Goal: Task Accomplishment & Management: Use online tool/utility

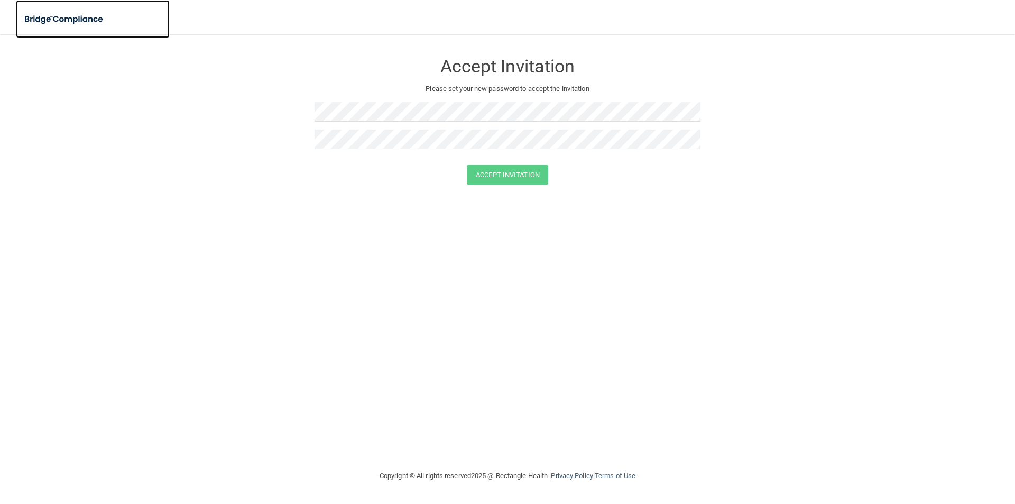
click at [70, 10] on img at bounding box center [64, 19] width 97 height 22
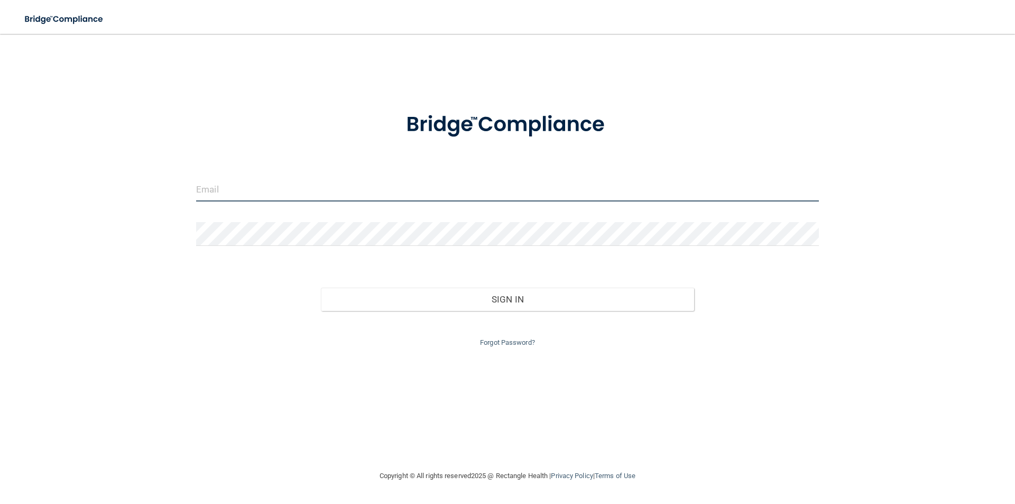
click at [338, 190] on input "email" at bounding box center [507, 190] width 623 height 24
type input "[EMAIL_ADDRESS][DOMAIN_NAME]"
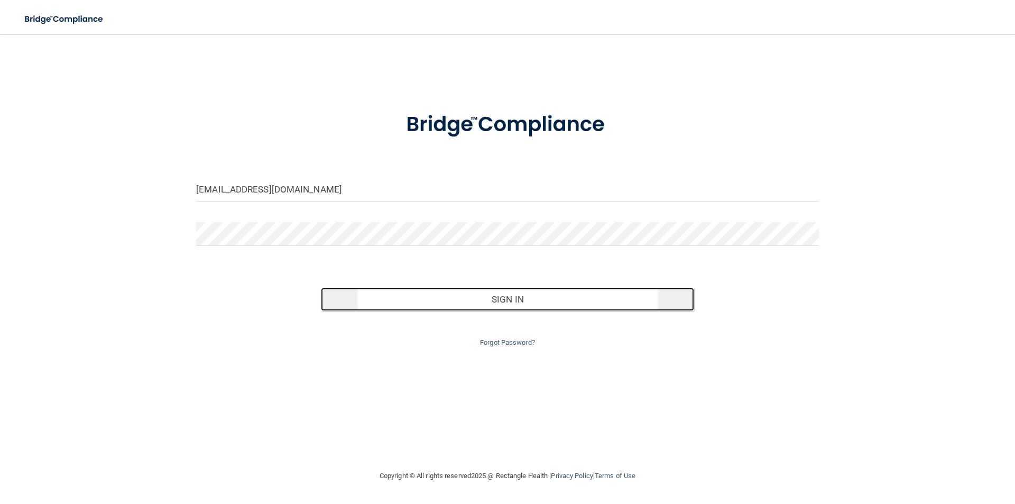
click at [449, 305] on button "Sign In" at bounding box center [508, 299] width 374 height 23
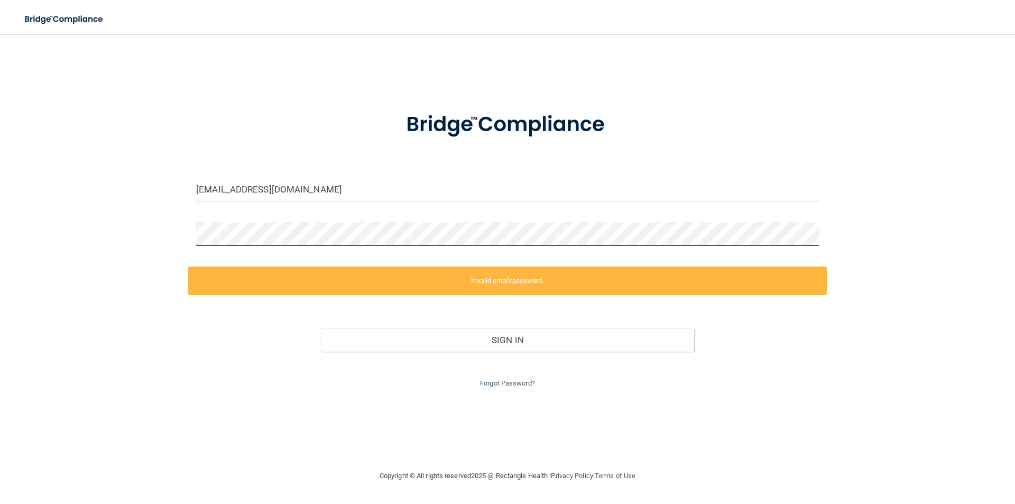
click at [10, 210] on main "hausmanish@yahoo.com Invalid email/password. You don't have permission to acces…" at bounding box center [507, 269] width 1015 height 470
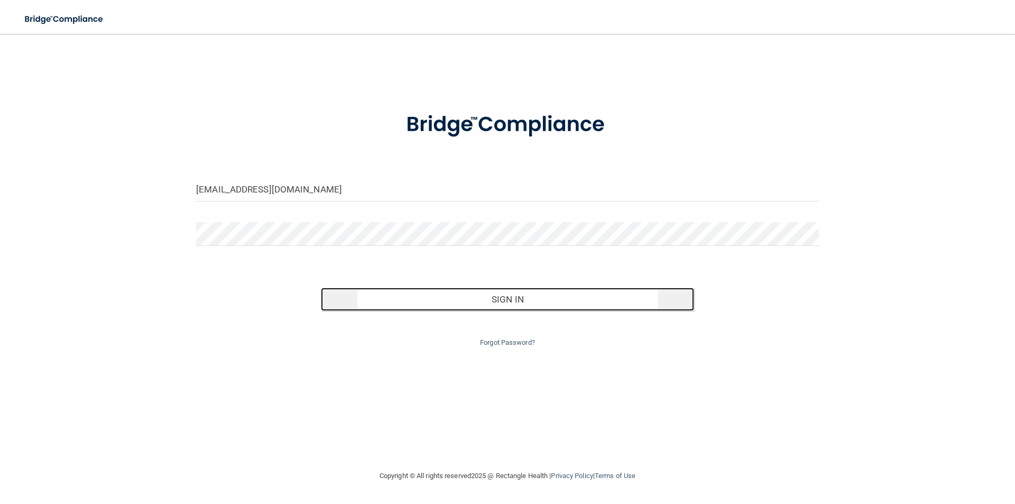
click at [354, 302] on button "Sign In" at bounding box center [508, 299] width 374 height 23
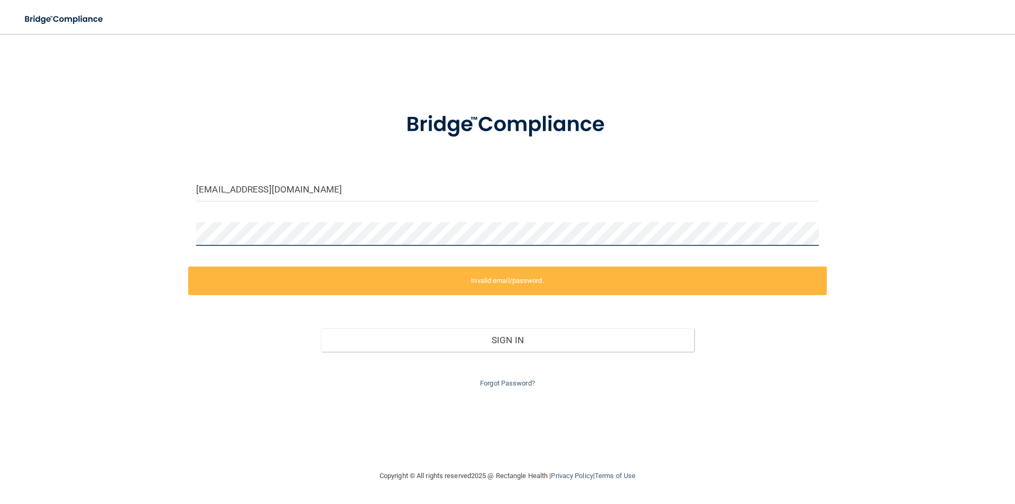
click at [75, 231] on div "hausmanish@yahoo.com Invalid email/password. You don't have permission to acces…" at bounding box center [507, 251] width 973 height 415
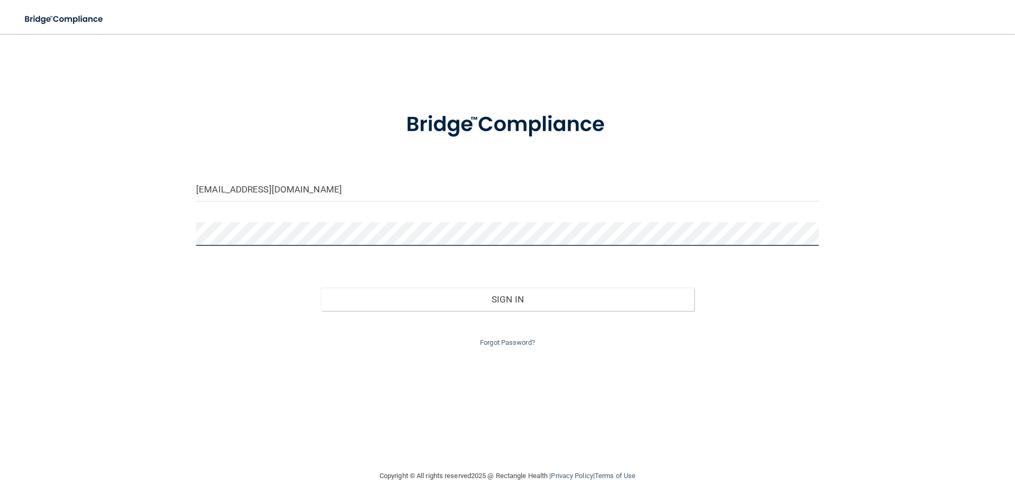
click at [321, 288] on button "Sign In" at bounding box center [508, 299] width 374 height 23
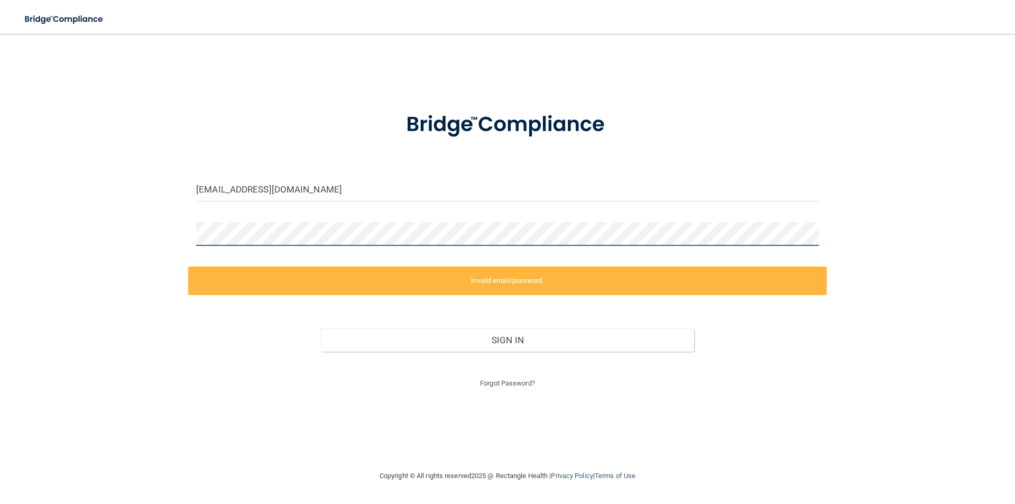
click at [149, 237] on div "hausmanish@yahoo.com Invalid email/password. You don't have permission to acces…" at bounding box center [507, 251] width 973 height 415
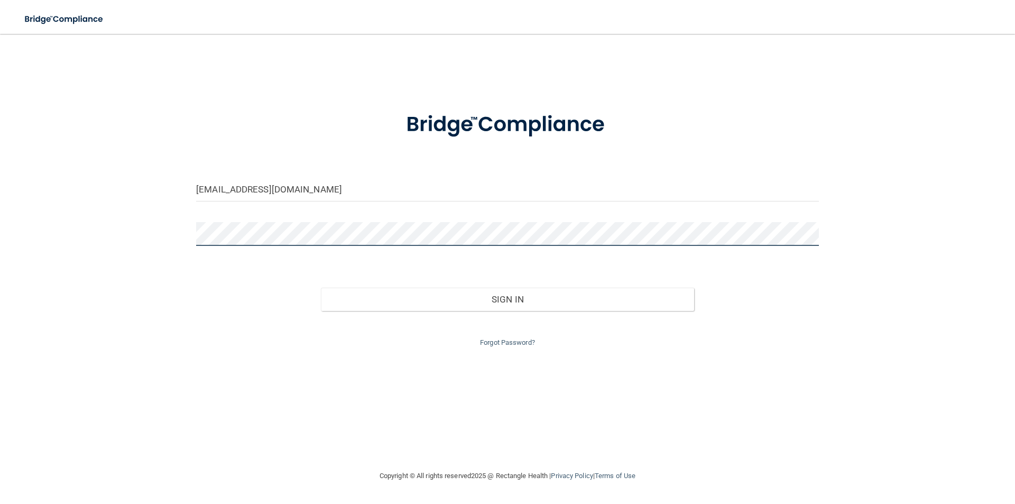
click at [321, 288] on button "Sign In" at bounding box center [508, 299] width 374 height 23
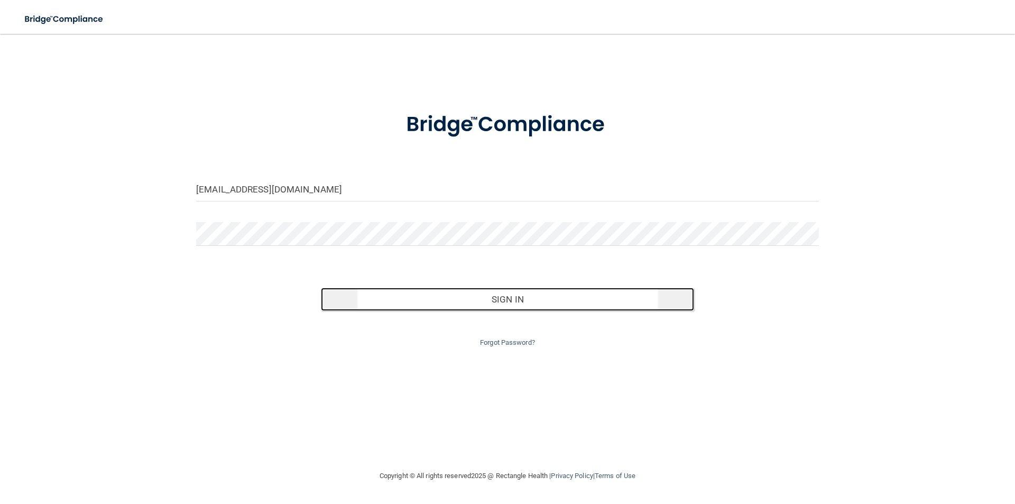
click at [364, 292] on button "Sign In" at bounding box center [508, 299] width 374 height 23
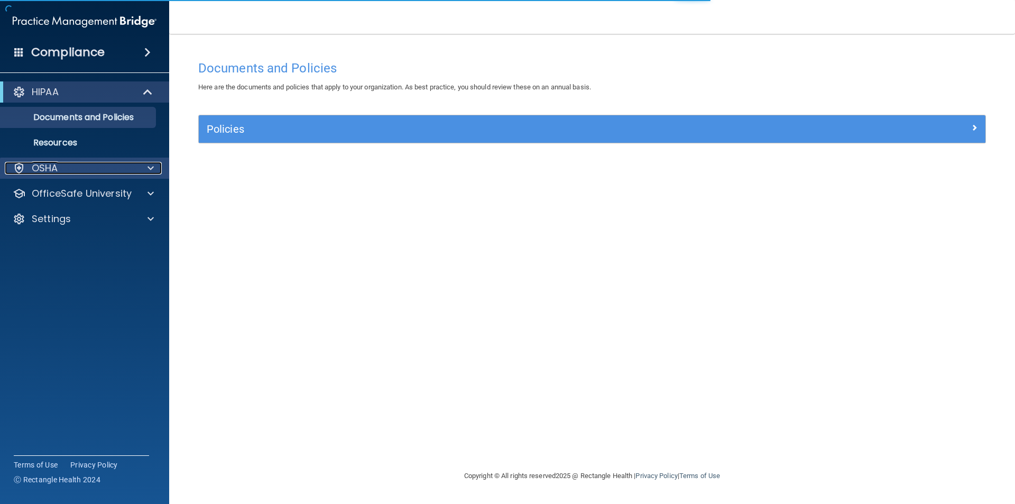
click at [102, 166] on div "OSHA" at bounding box center [70, 168] width 131 height 13
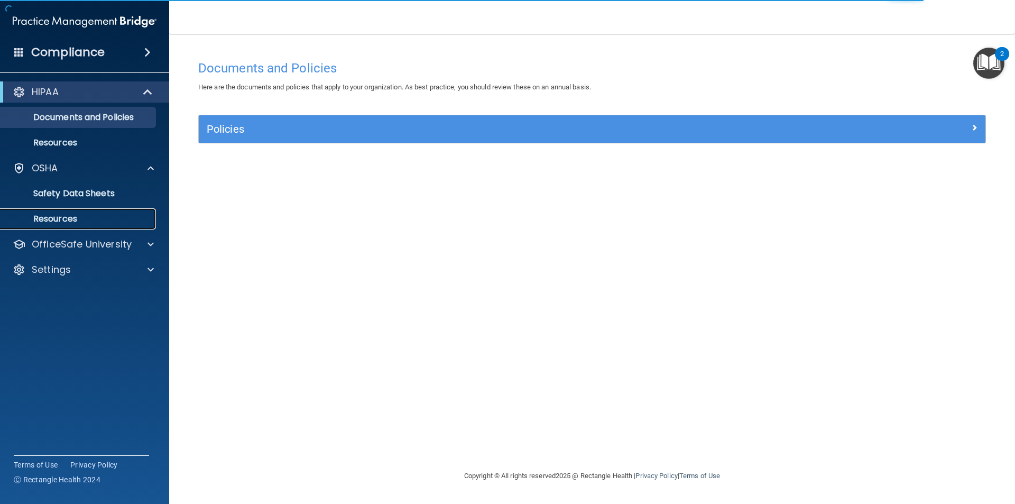
click at [117, 216] on p "Resources" at bounding box center [79, 219] width 144 height 11
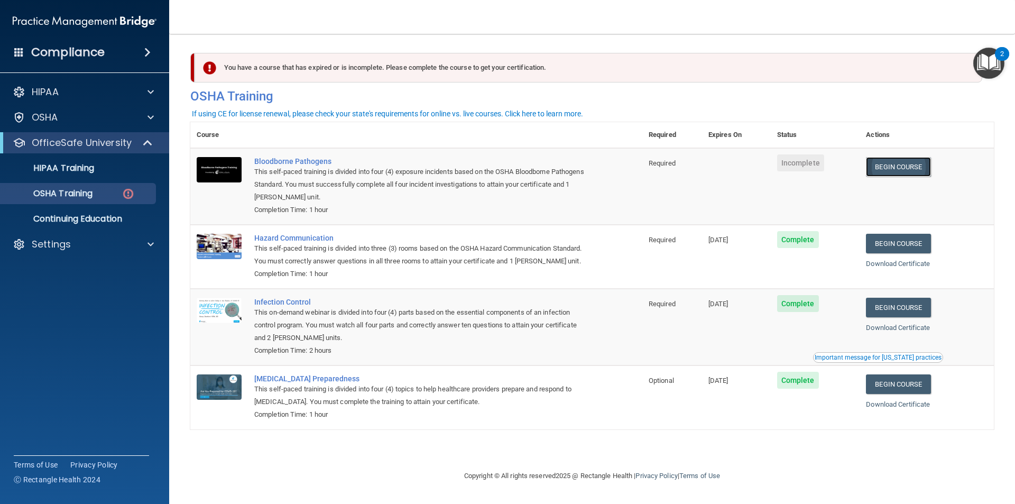
click at [931, 169] on link "Begin Course" at bounding box center [898, 167] width 65 height 20
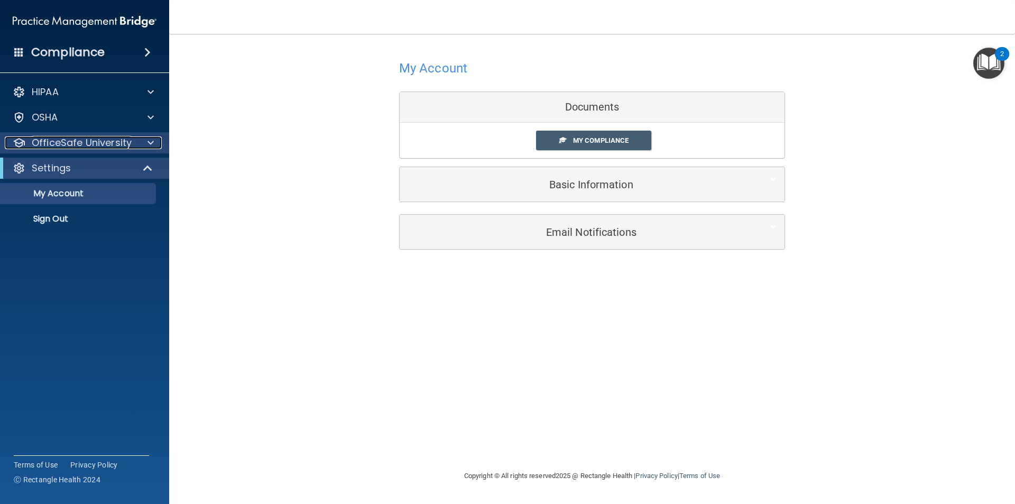
click at [127, 143] on p "OfficeSafe University" at bounding box center [82, 142] width 100 height 13
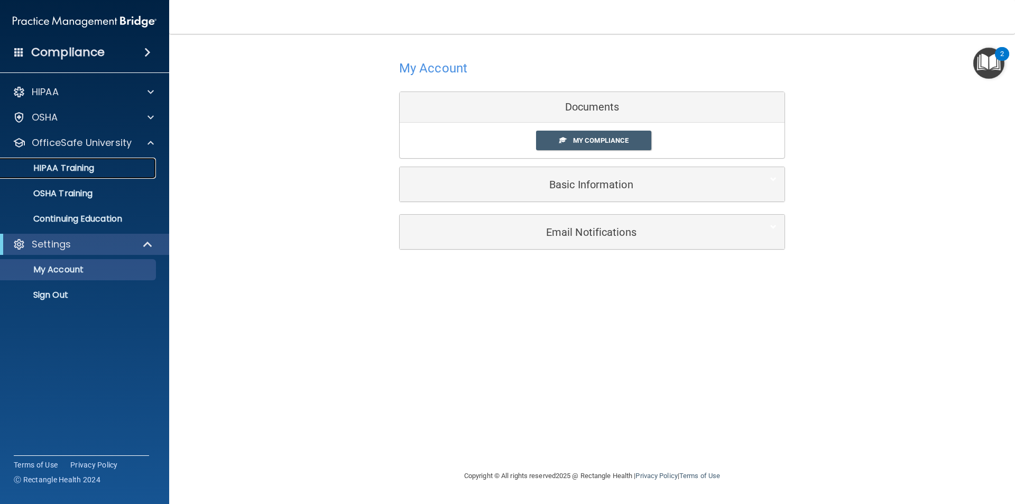
click at [123, 159] on link "HIPAA Training" at bounding box center [72, 168] width 167 height 21
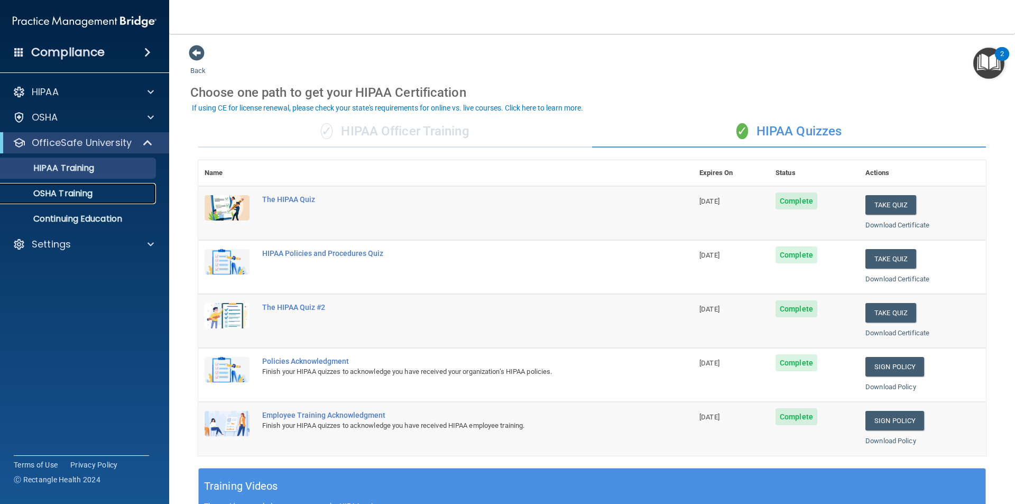
click at [74, 194] on p "OSHA Training" at bounding box center [50, 193] width 86 height 11
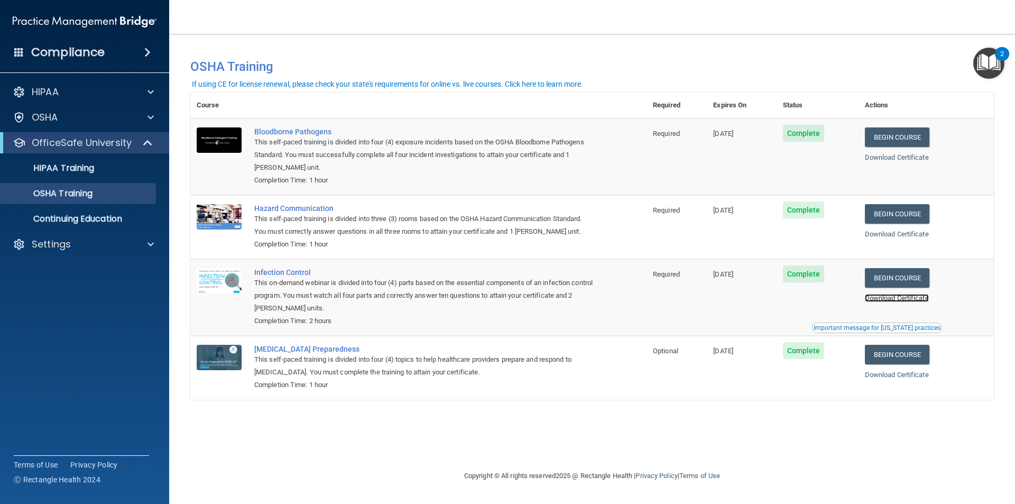
click at [927, 299] on link "Download Certificate" at bounding box center [897, 298] width 64 height 8
click at [914, 378] on link "Download Certificate" at bounding box center [897, 375] width 64 height 8
click at [884, 109] on th "Actions" at bounding box center [926, 106] width 135 height 26
click at [488, 146] on div "This self-paced training is divided into four (4) exposure incidents based on t…" at bounding box center [424, 155] width 340 height 38
click at [488, 152] on div "This self-paced training is divided into four (4) exposure incidents based on t…" at bounding box center [424, 155] width 340 height 38
